Goal: Find specific page/section: Locate item on page

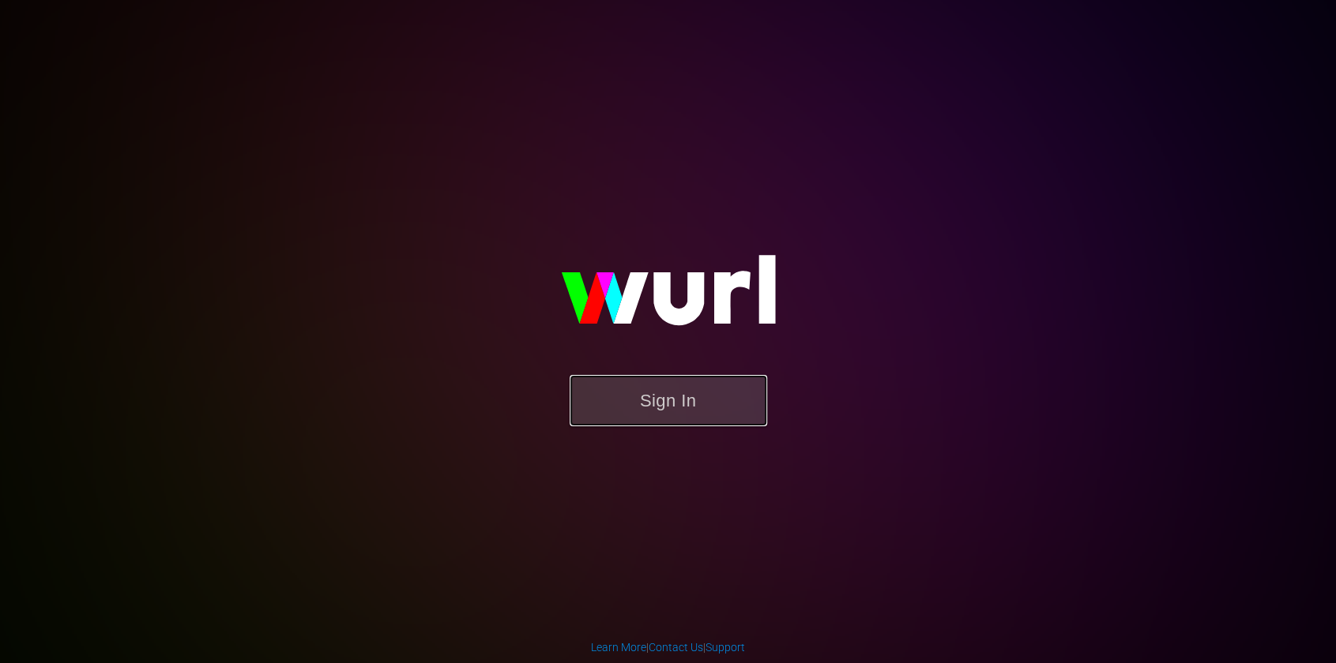
click at [689, 388] on button "Sign In" at bounding box center [667, 400] width 197 height 51
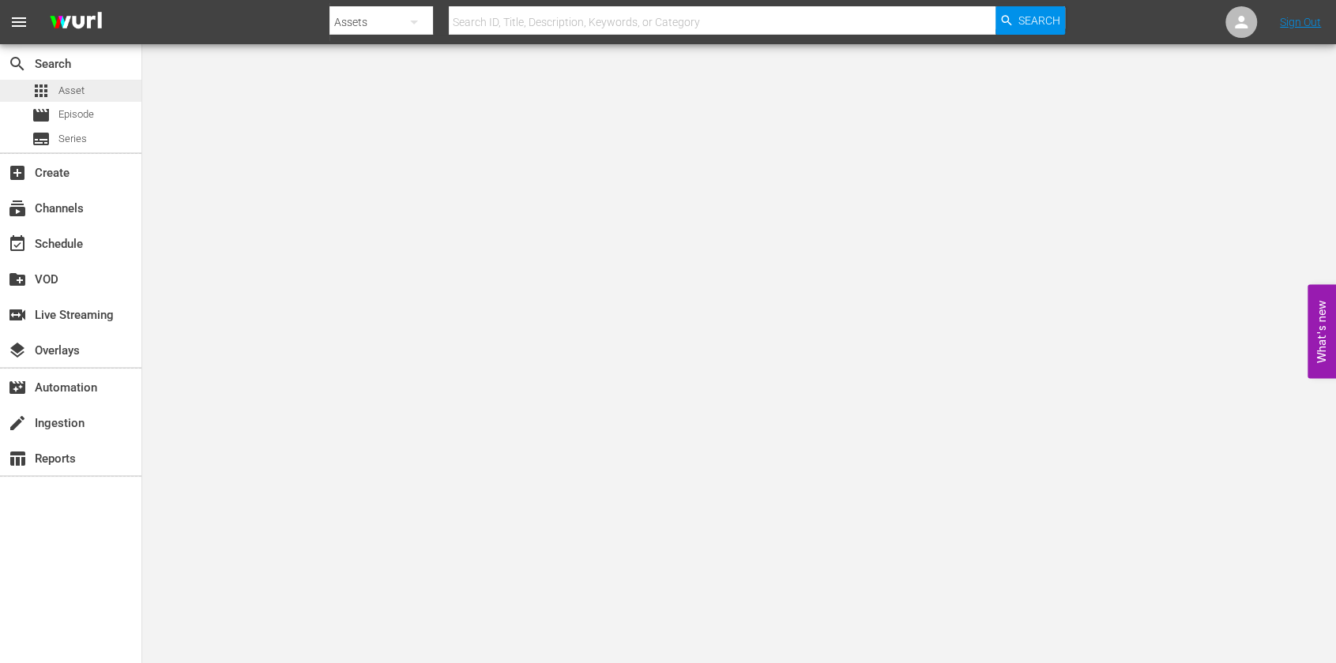
click at [73, 81] on div "apps Asset" at bounding box center [58, 91] width 53 height 22
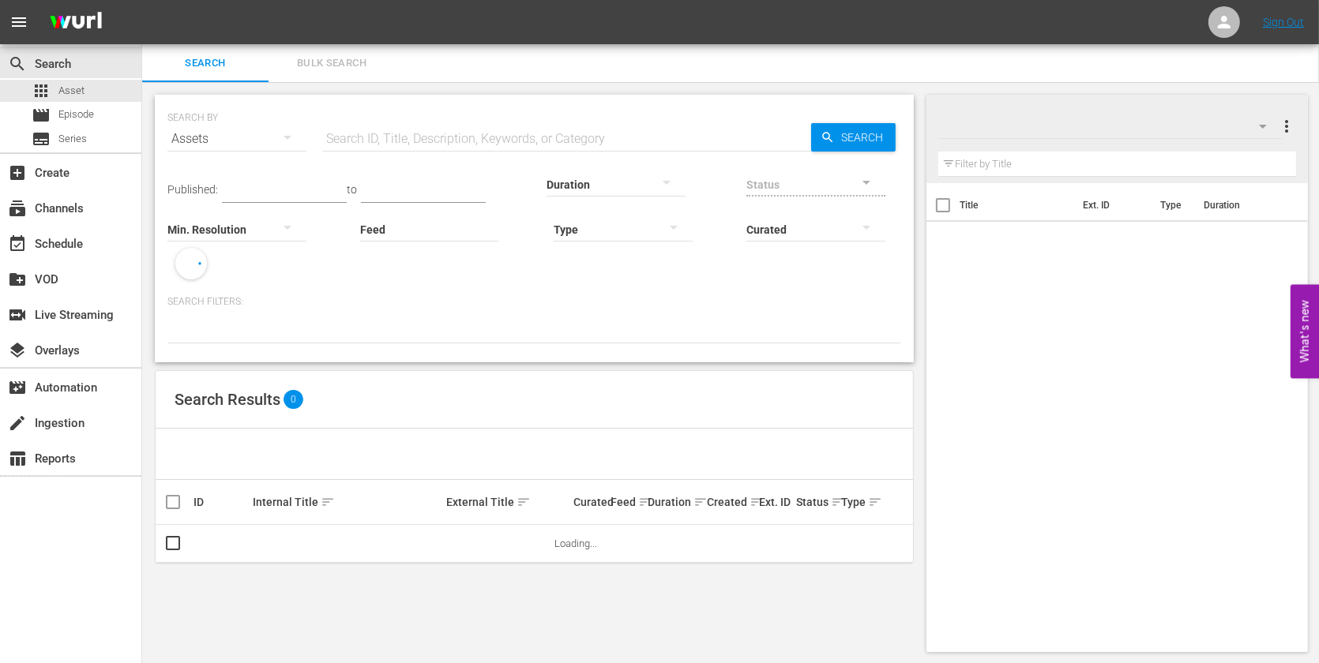
click at [475, 130] on input "text" at bounding box center [566, 139] width 489 height 38
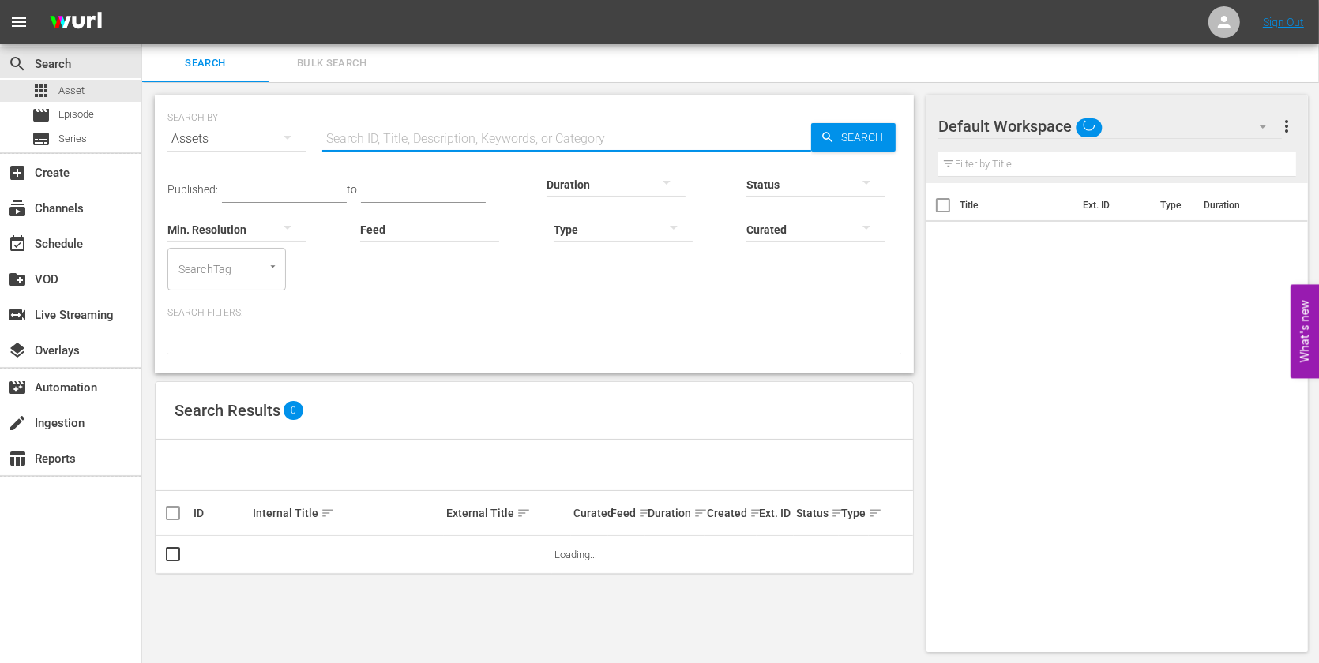
paste input "AMCNVR0000052249"
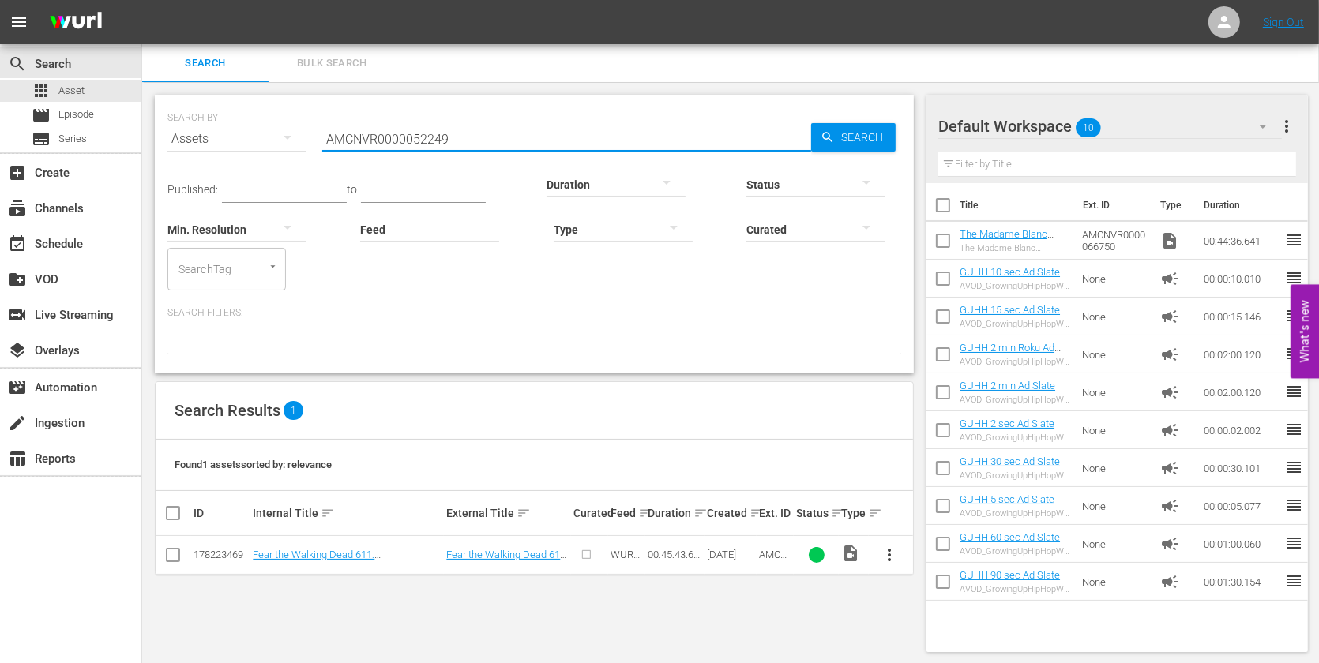
type input "AMCNVR0000052249"
click at [231, 617] on div "SEARCH BY Search By Assets Search ID, Title, Description, Keywords, or Category…" at bounding box center [534, 373] width 784 height 583
